Goal: Find specific page/section: Find specific page/section

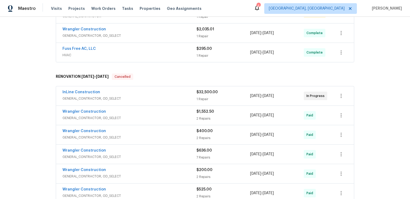
scroll to position [86, 0]
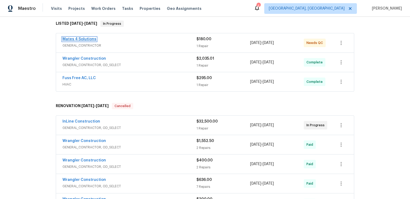
click at [96, 41] on link "Mates 4 Solutions" at bounding box center [79, 39] width 34 height 4
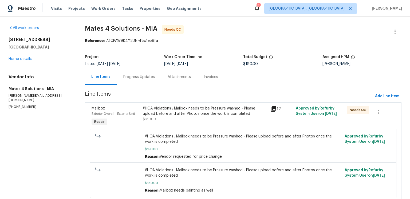
click at [271, 112] on icon at bounding box center [273, 109] width 6 height 6
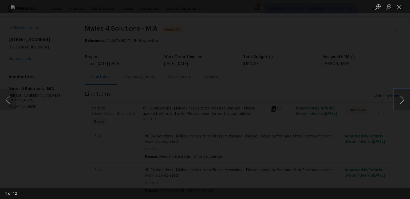
click at [394, 100] on button "Next image" at bounding box center [402, 99] width 16 height 21
click at [396, 100] on button "Next image" at bounding box center [402, 99] width 16 height 21
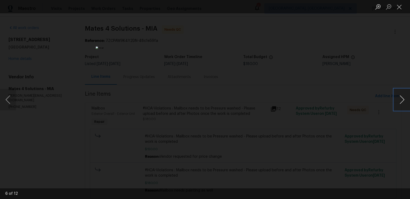
click at [396, 100] on button "Next image" at bounding box center [402, 99] width 16 height 21
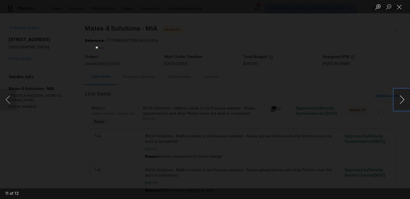
click at [396, 100] on button "Next image" at bounding box center [402, 99] width 16 height 21
click at [396, 8] on button "Close lightbox" at bounding box center [399, 6] width 11 height 9
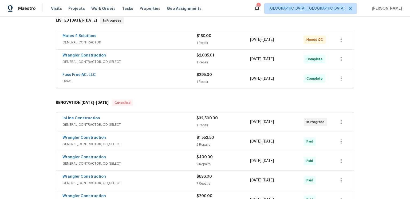
scroll to position [92, 0]
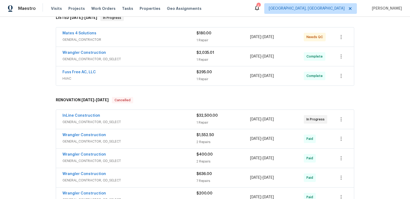
click at [96, 75] on span "Fuss Free AC, LLC" at bounding box center [78, 72] width 33 height 5
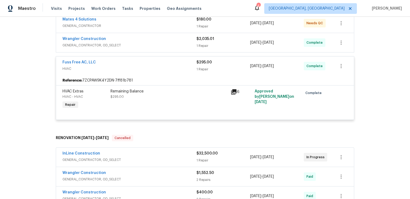
scroll to position [126, 0]
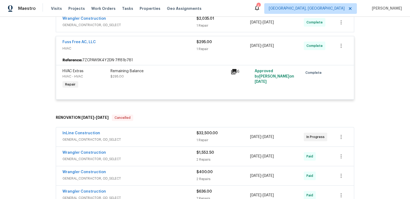
click at [233, 75] on icon at bounding box center [234, 72] width 6 height 6
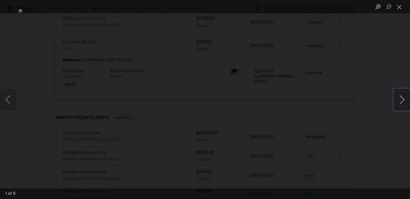
click at [405, 99] on button "Next image" at bounding box center [402, 99] width 16 height 21
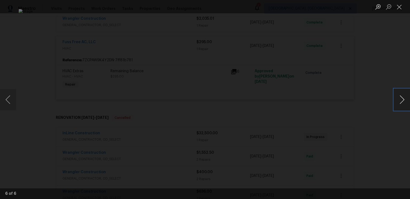
click at [405, 99] on button "Next image" at bounding box center [402, 99] width 16 height 21
click at [403, 6] on button "Close lightbox" at bounding box center [399, 6] width 11 height 9
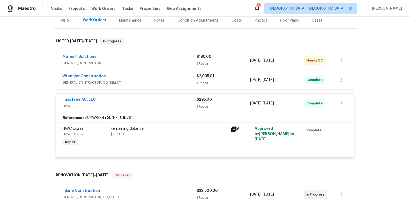
scroll to position [0, 0]
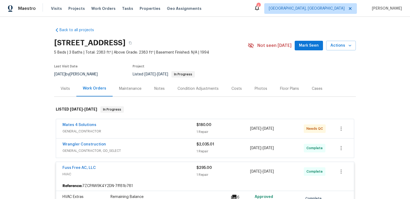
click at [270, 81] on section "[STREET_ADDRESS] 5 Beds | 3 Baths | Total: 2383 ft² | Above Grade: 2383 ft² | B…" at bounding box center [204, 58] width 301 height 45
